Goal: Information Seeking & Learning: Learn about a topic

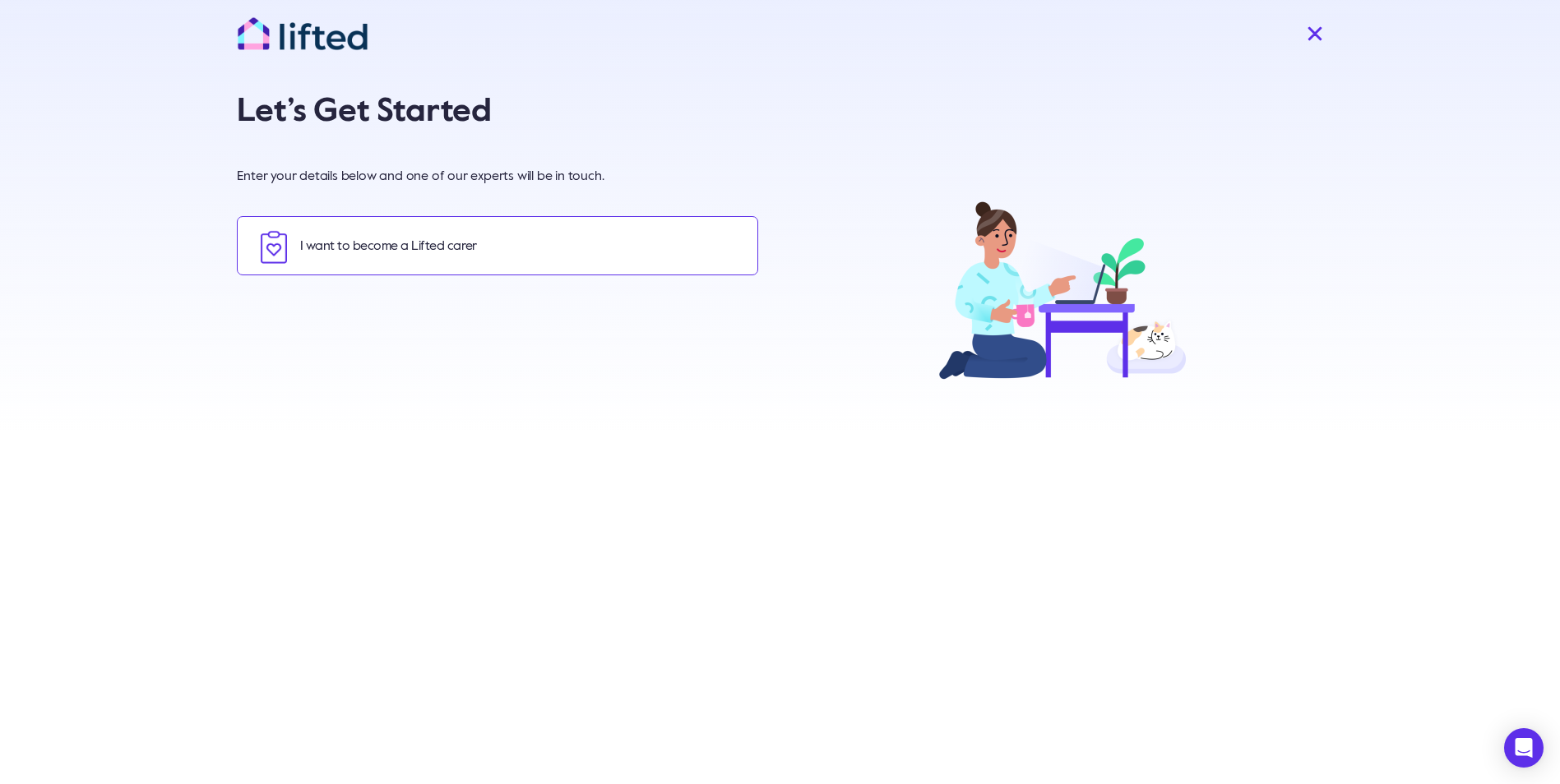
click at [655, 254] on link "I want to become a Lifted carer" at bounding box center [498, 246] width 522 height 59
click at [1306, 30] on img "Close" at bounding box center [1314, 33] width 17 height 17
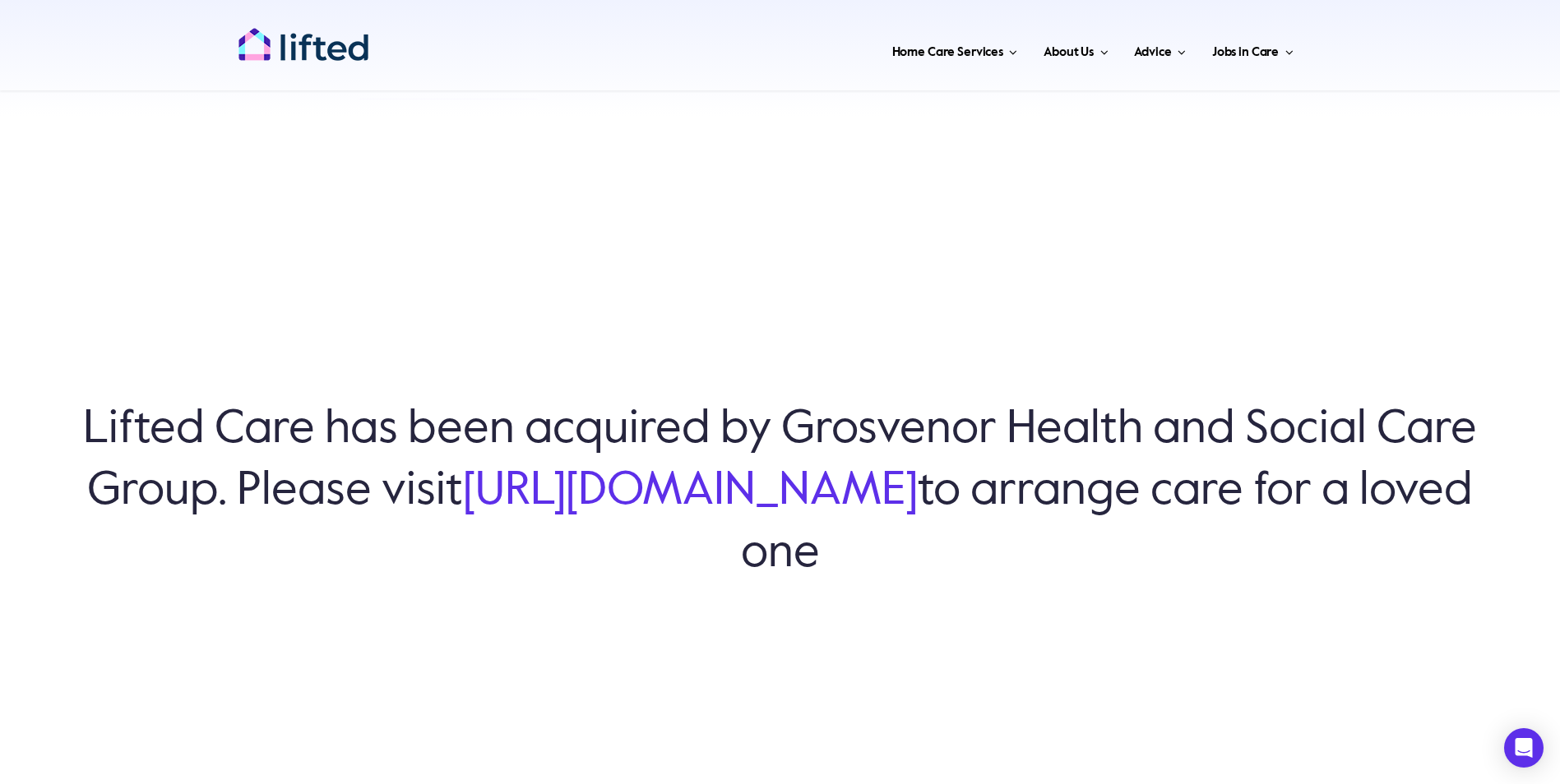
click at [866, 485] on link "[URL][DOMAIN_NAME]" at bounding box center [690, 491] width 455 height 46
